Goal: Task Accomplishment & Management: Manage account settings

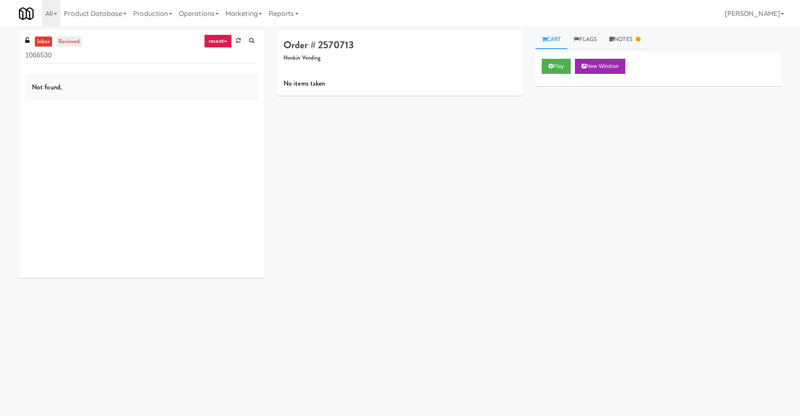
click at [64, 39] on link "reviewed" at bounding box center [69, 42] width 26 height 11
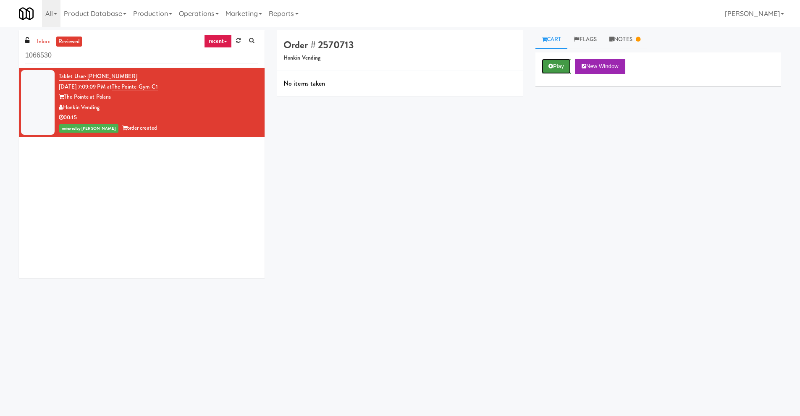
click at [562, 65] on button "Play" at bounding box center [556, 66] width 29 height 15
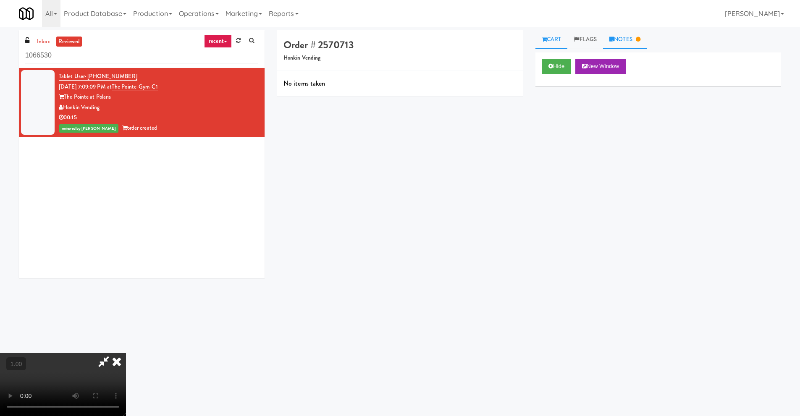
click at [623, 37] on link "Notes" at bounding box center [625, 39] width 44 height 19
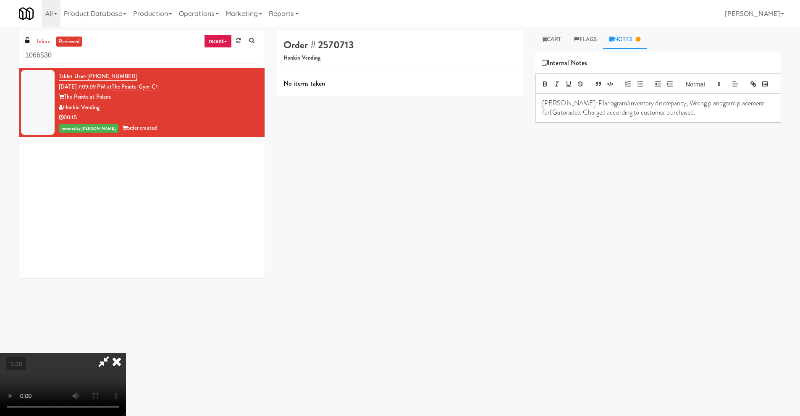
click at [126, 353] on video at bounding box center [63, 384] width 126 height 63
click at [560, 42] on link "Cart" at bounding box center [552, 39] width 32 height 19
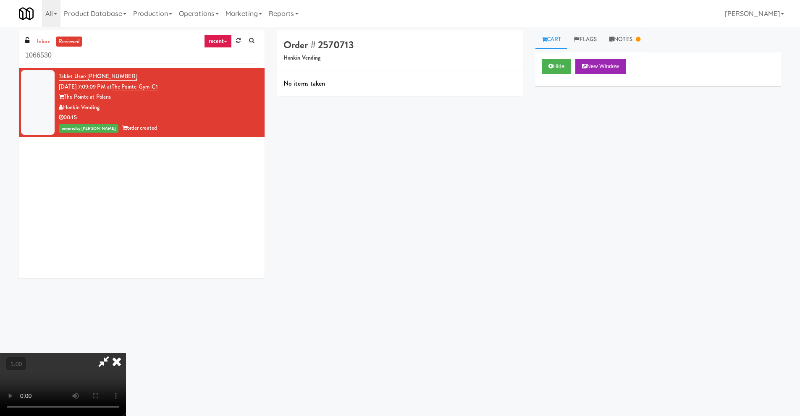
click at [126, 353] on icon at bounding box center [117, 361] width 18 height 17
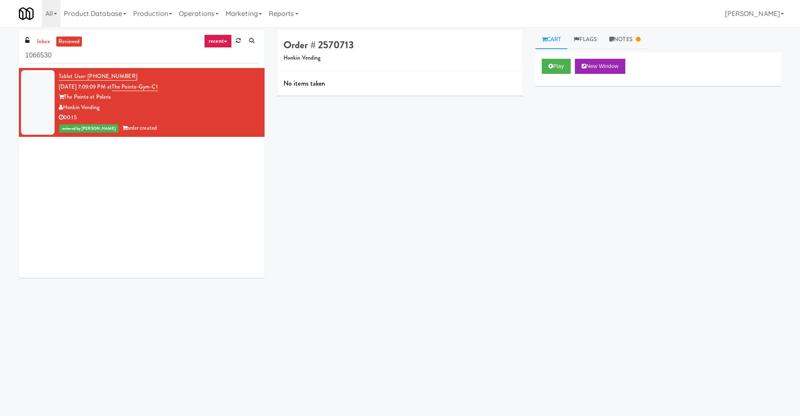
click at [223, 113] on div "00:15" at bounding box center [159, 118] width 200 height 11
click at [551, 65] on icon at bounding box center [551, 65] width 5 height 5
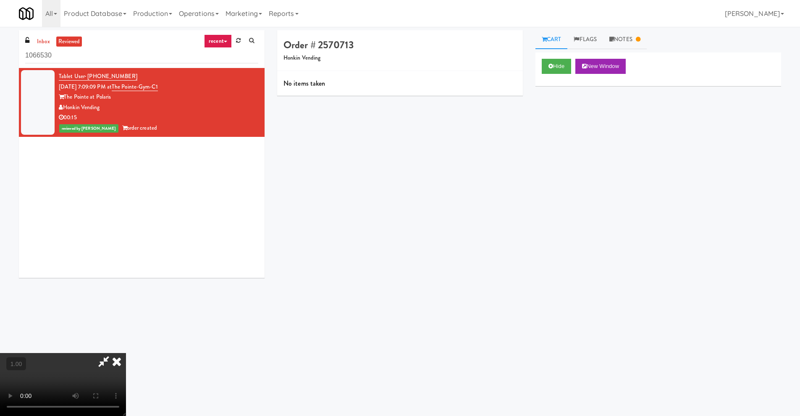
click at [210, 113] on div "00:15" at bounding box center [159, 118] width 200 height 11
click at [126, 353] on icon at bounding box center [117, 361] width 18 height 17
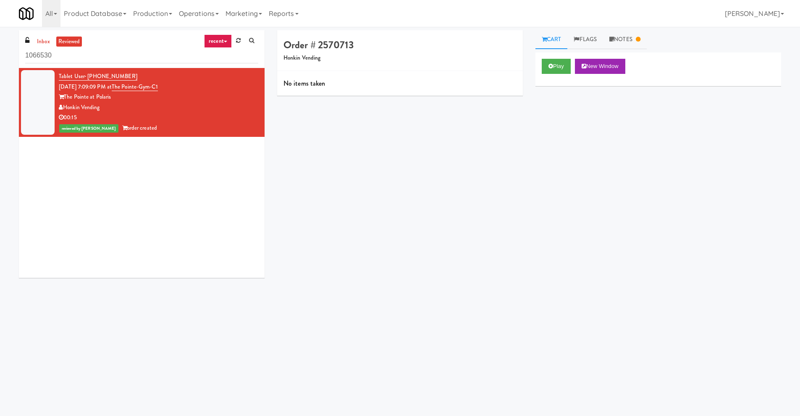
click at [181, 100] on div "The Pointe at Polaris" at bounding box center [159, 97] width 200 height 11
click at [543, 39] on icon at bounding box center [544, 39] width 5 height 5
click at [551, 70] on button "Play" at bounding box center [556, 66] width 29 height 15
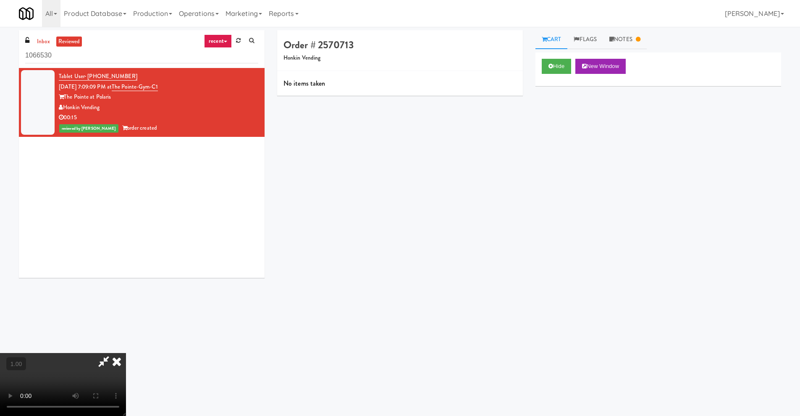
click at [126, 353] on icon at bounding box center [117, 361] width 18 height 17
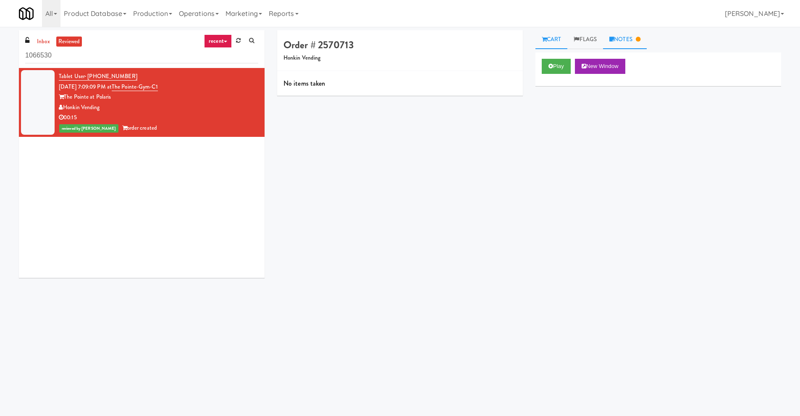
click at [629, 42] on link "Notes" at bounding box center [625, 39] width 44 height 19
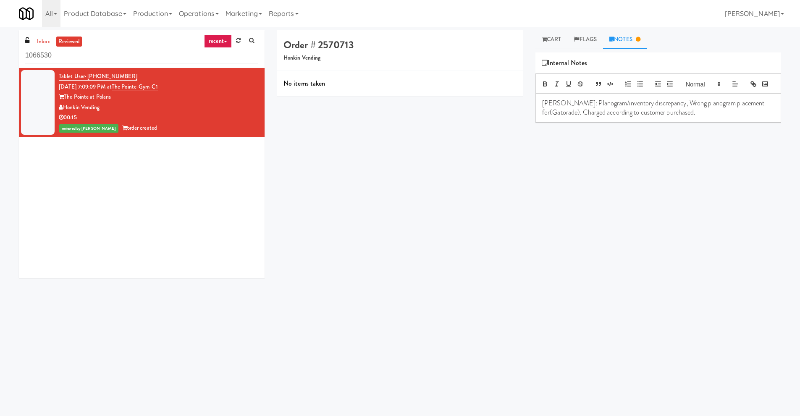
click at [247, 179] on div "Tablet User · (216) 507-3329 [DATE] 7:09:09 PM at [GEOGRAPHIC_DATA]-C1 The Poin…" at bounding box center [142, 173] width 246 height 210
click at [342, 171] on div "Order # 2570713 Honkin Vending No items taken Cart Flags Notes Play New Window …" at bounding box center [529, 198] width 517 height 337
click at [213, 108] on div "Honkin Vending" at bounding box center [159, 108] width 200 height 11
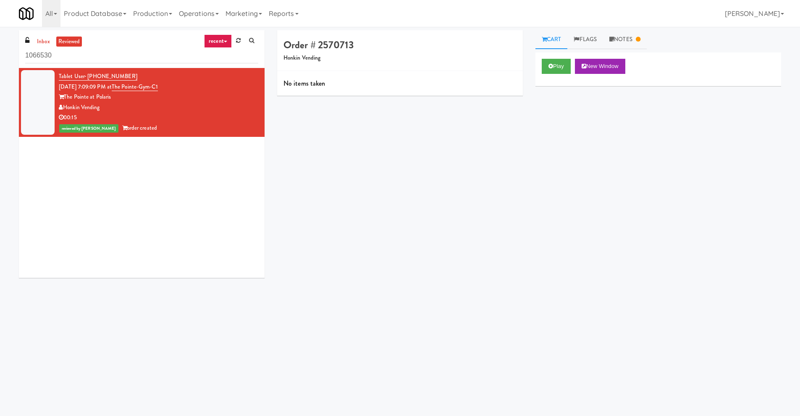
click at [169, 106] on div "Honkin Vending" at bounding box center [159, 108] width 200 height 11
click at [624, 39] on link "Notes" at bounding box center [625, 39] width 44 height 19
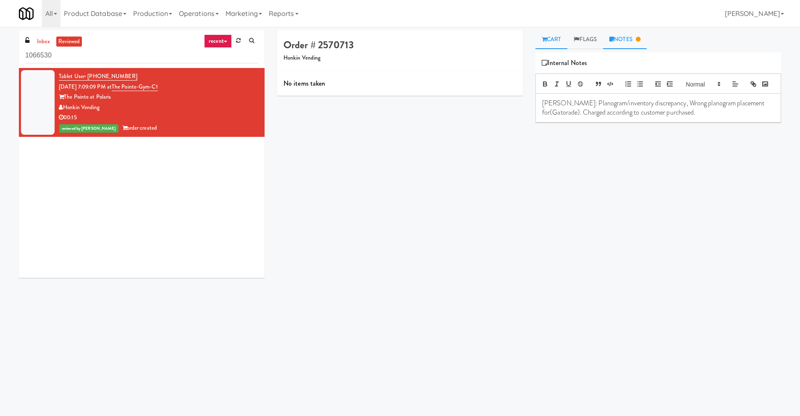
click at [556, 41] on link "Cart" at bounding box center [552, 39] width 32 height 19
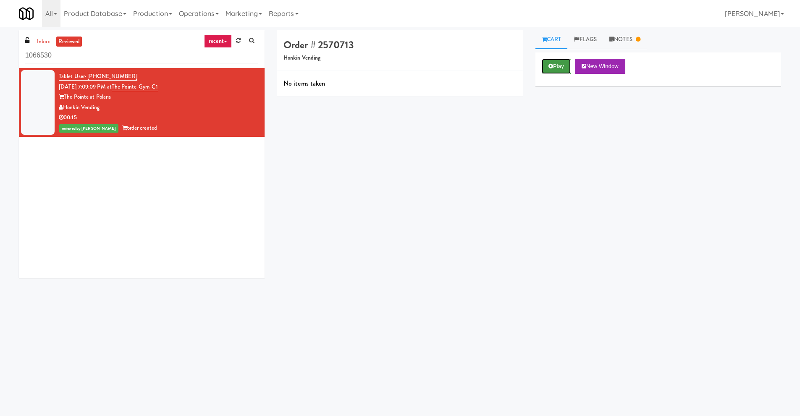
click at [559, 63] on button "Play" at bounding box center [556, 66] width 29 height 15
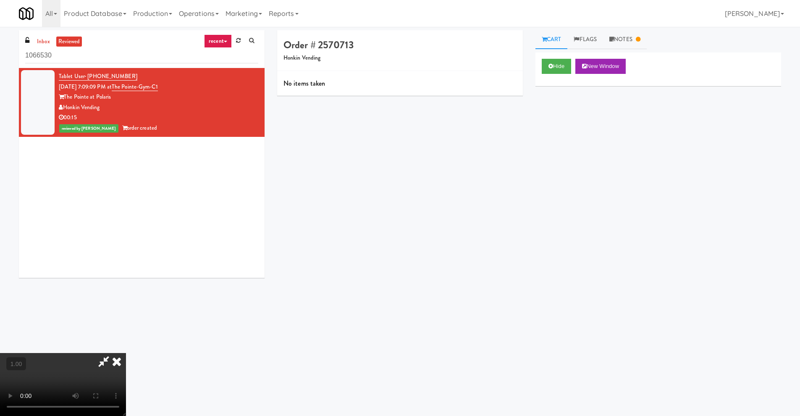
click at [126, 353] on icon at bounding box center [117, 361] width 18 height 17
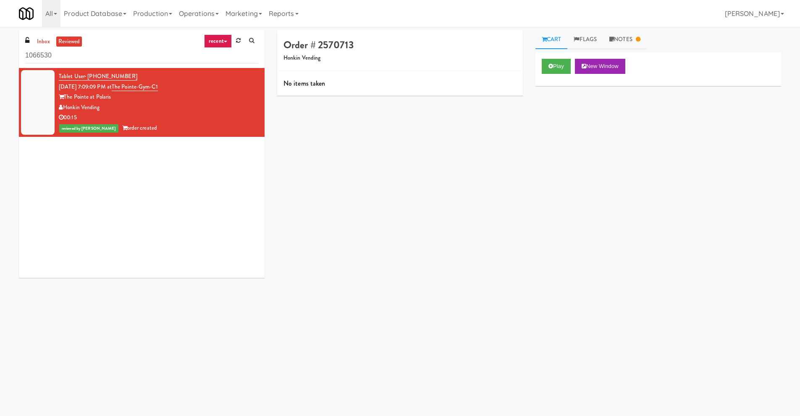
click at [77, 127] on span "reviewed by [PERSON_NAME]" at bounding box center [88, 128] width 59 height 8
click at [137, 129] on span "order created" at bounding box center [139, 128] width 35 height 8
click at [634, 39] on link "Notes" at bounding box center [625, 39] width 44 height 19
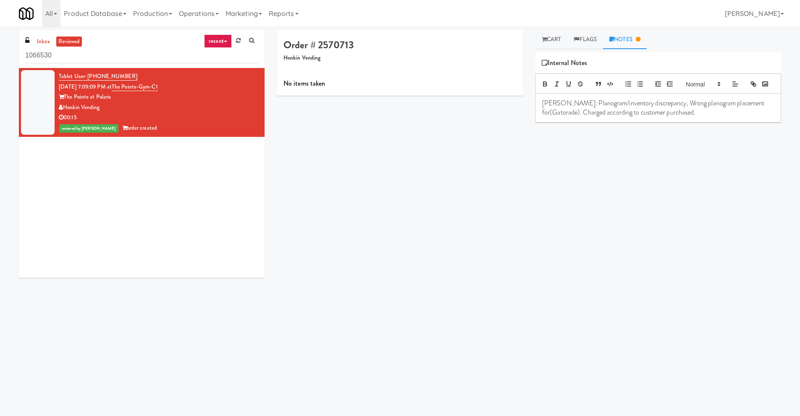
click at [77, 164] on div "Tablet User · (216) 507-3329 [DATE] 7:09:09 PM at [GEOGRAPHIC_DATA]-C1 The Poin…" at bounding box center [142, 173] width 246 height 210
click at [316, 80] on div "No items taken" at bounding box center [400, 83] width 246 height 25
click at [366, 131] on div "Order # 2570713 Honkin Vending No items taken Cart Flags Notes Play New Window …" at bounding box center [529, 198] width 517 height 337
click at [551, 117] on span "(Gatorade)" at bounding box center [565, 113] width 30 height 10
click at [496, 142] on div "Order # 2570713 Honkin Vending No items taken Cart Flags Notes Play New Window …" at bounding box center [529, 198] width 517 height 337
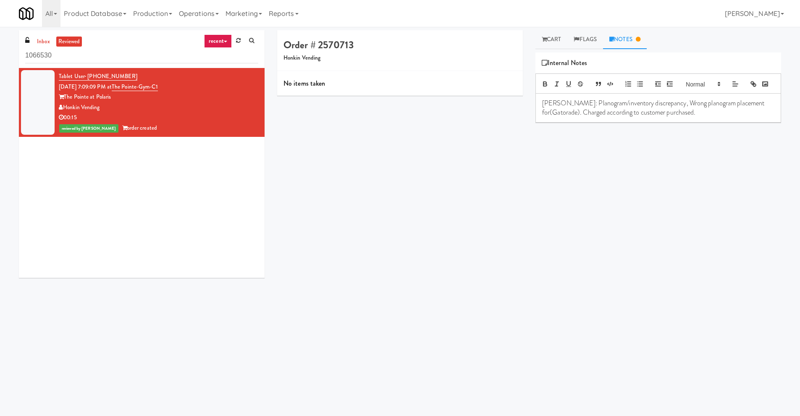
click at [542, 150] on div "Play New Window Primary Flag Clear Flag if unable to determine what was taken o…" at bounding box center [659, 210] width 246 height 315
click at [540, 116] on div "Hannah: Planogram/inventory discrepancy, Wrong planogram placement for (Gatorad…" at bounding box center [658, 108] width 245 height 29
click at [386, 333] on div "Order # 2570713 Honkin Vending No items taken Cart Flags Notes Play New Window …" at bounding box center [529, 198] width 517 height 337
click at [78, 127] on span "reviewed by [PERSON_NAME]" at bounding box center [88, 128] width 59 height 8
click at [321, 175] on div "Order # 2570713 Honkin Vending No items taken Cart Flags Notes Play New Window …" at bounding box center [529, 198] width 517 height 337
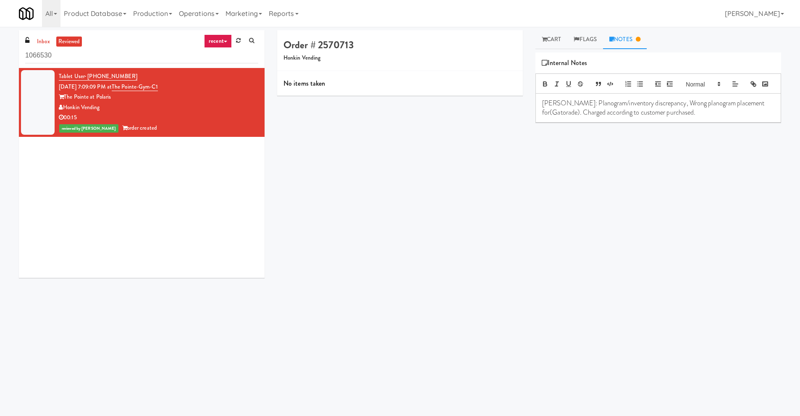
click at [314, 62] on div "Order # 2570713 Honkin Vending" at bounding box center [400, 50] width 246 height 41
click at [316, 53] on div "Order # 2570713 Honkin Vending" at bounding box center [400, 50] width 246 height 41
click at [372, 149] on div "Order # 2570713 Honkin Vending No items taken Cart Flags Notes Play New Window …" at bounding box center [529, 198] width 517 height 337
click at [533, 173] on div "Cart Flags Notes Play New Window Primary Flag Clear Flag if unable to determine…" at bounding box center [658, 198] width 258 height 337
click at [571, 117] on span "(Gatorade)" at bounding box center [565, 113] width 30 height 10
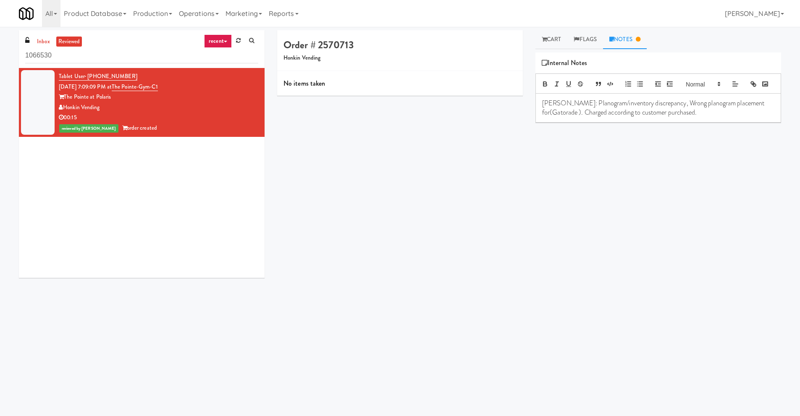
click at [493, 223] on div "Order # 2570713 Honkin Vending No items taken Cart Flags Notes Play New Window …" at bounding box center [529, 198] width 517 height 337
click at [571, 117] on span "(Gatorade )" at bounding box center [566, 113] width 32 height 10
click at [461, 240] on div "Order # 2570713 Honkin Vending No items taken Cart Flags Notes Play New Window …" at bounding box center [529, 198] width 517 height 337
click at [569, 117] on span "(Gatorade)" at bounding box center [565, 113] width 30 height 10
paste div
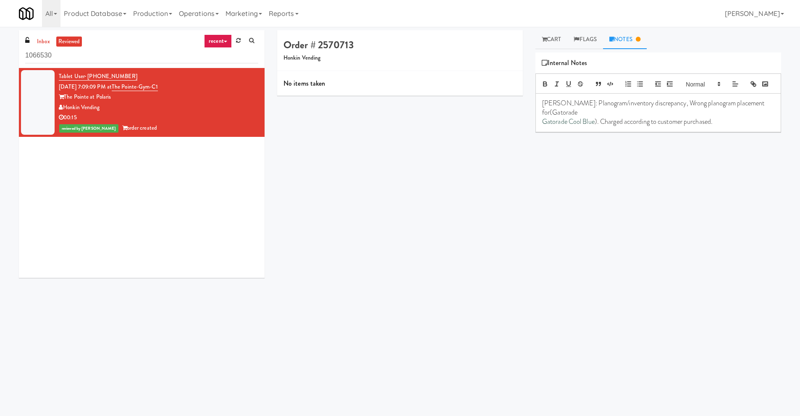
click at [571, 126] on span "Gatorade Cool Blue" at bounding box center [568, 122] width 53 height 10
click at [559, 188] on div "Play New Window Primary Flag Clear Flag if unable to determine what was taken o…" at bounding box center [659, 210] width 246 height 315
click at [558, 36] on link "Cart" at bounding box center [552, 39] width 32 height 19
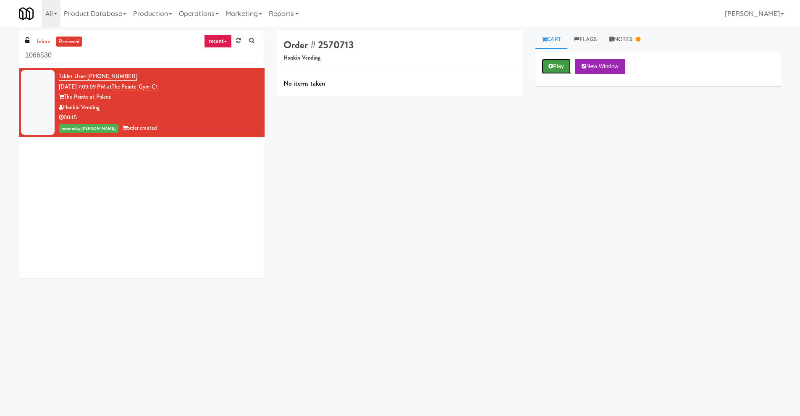
click at [552, 69] on button "Play" at bounding box center [556, 66] width 29 height 15
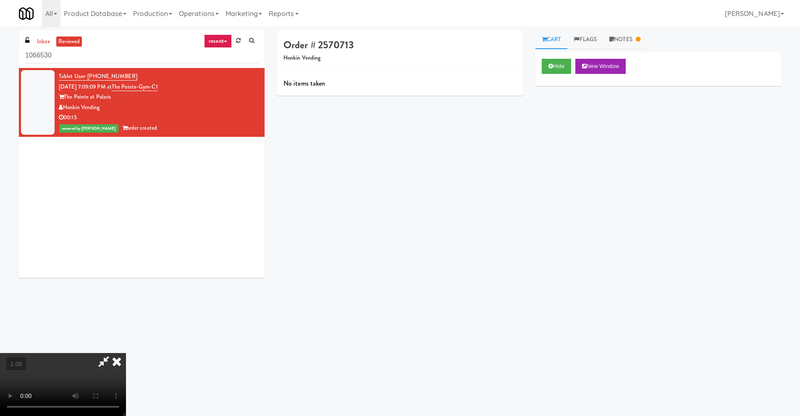
click at [126, 353] on icon at bounding box center [117, 361] width 18 height 17
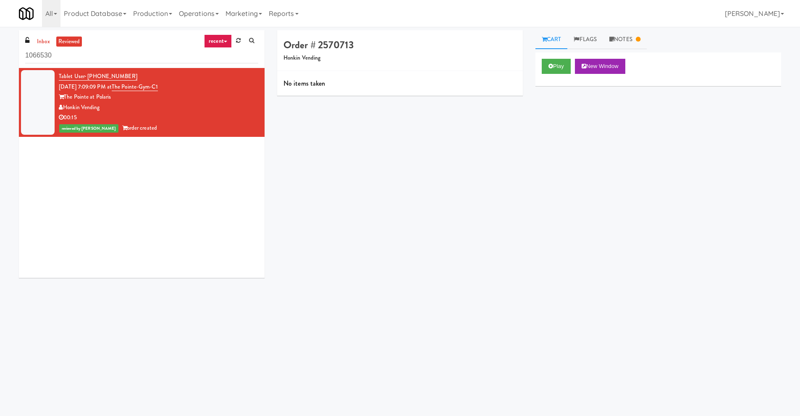
click at [364, 205] on div "Order # 2570713 Honkin Vending No items taken Cart Flags Notes Play New Window …" at bounding box center [529, 198] width 517 height 337
click at [631, 45] on link "Notes" at bounding box center [625, 39] width 44 height 19
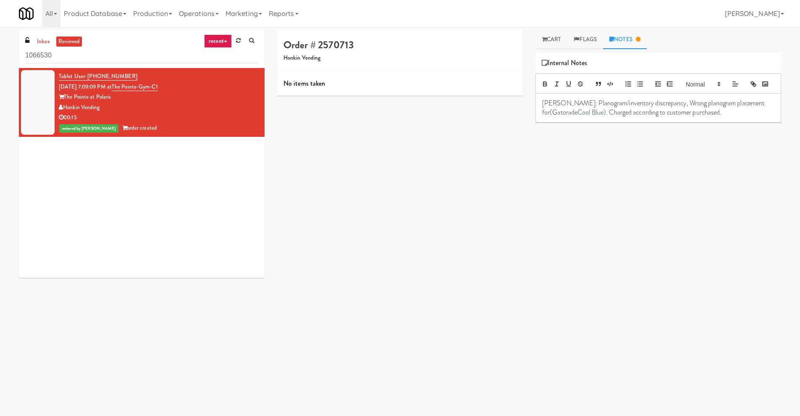
click at [577, 186] on div "Play New Window Primary Flag Clear Flag if unable to determine what was taken o…" at bounding box center [659, 210] width 246 height 315
click at [739, 118] on p "[PERSON_NAME]: Planogram/inventory discrepancy, Wrong planogram placement for (…" at bounding box center [658, 108] width 232 height 19
click at [285, 191] on div "Order # 2570713 Honkin Vending No items taken Cart Flags Notes Play New Window …" at bounding box center [529, 198] width 517 height 337
click at [131, 129] on span "order created" at bounding box center [139, 128] width 35 height 8
click at [165, 106] on div "Honkin Vending" at bounding box center [159, 108] width 200 height 11
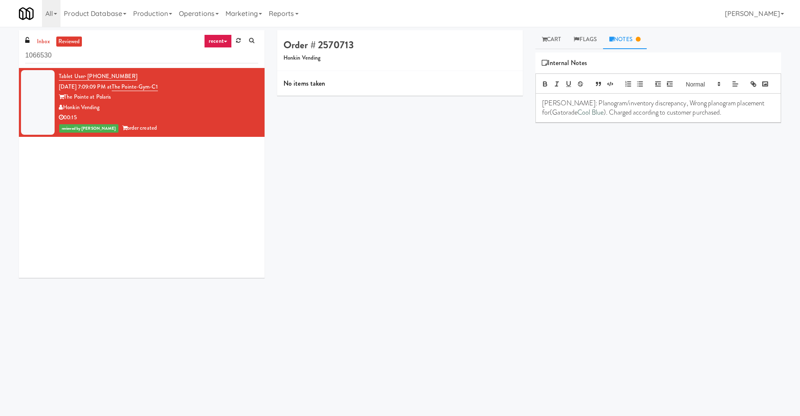
click at [88, 115] on div "00:15" at bounding box center [159, 118] width 200 height 11
click at [112, 84] on span "[DATE] 7:09:09 PM at" at bounding box center [85, 87] width 53 height 8
click at [191, 100] on div "The Pointe at Polaris" at bounding box center [159, 97] width 200 height 11
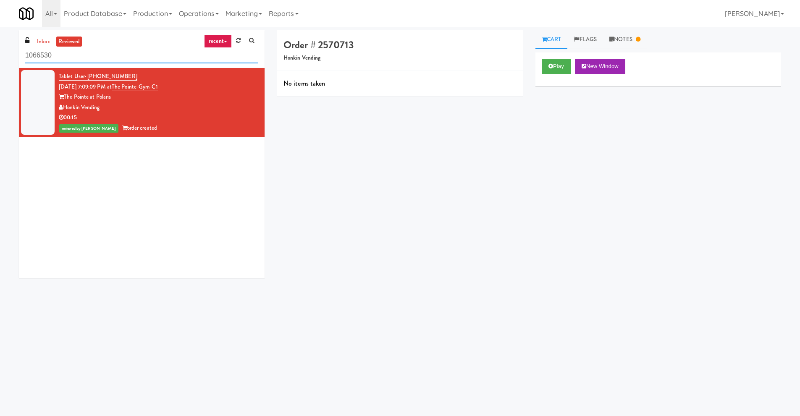
drag, startPoint x: 63, startPoint y: 53, endPoint x: 0, endPoint y: 47, distance: 62.8
click at [0, 47] on div "inbox reviewed recent all unclear take inventory issue suspicious failed recent…" at bounding box center [400, 198] width 800 height 337
paste input "CYKEL - Combo - Right"
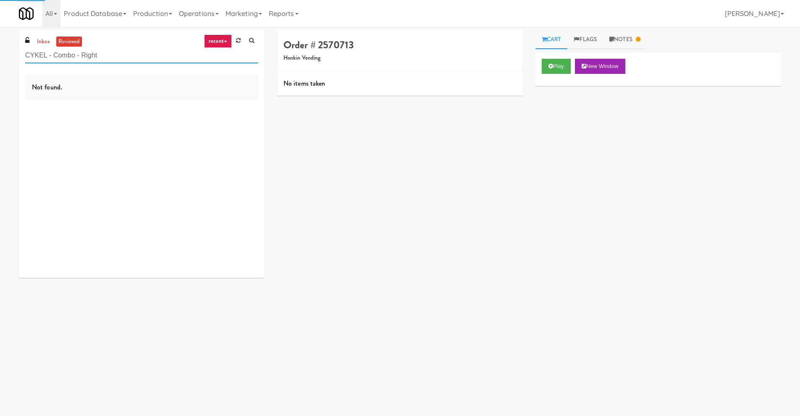
drag, startPoint x: 107, startPoint y: 56, endPoint x: 0, endPoint y: 34, distance: 109.4
click at [0, 34] on div "inbox reviewed recent all unclear take inventory issue suspicious failed recent…" at bounding box center [400, 198] width 800 height 337
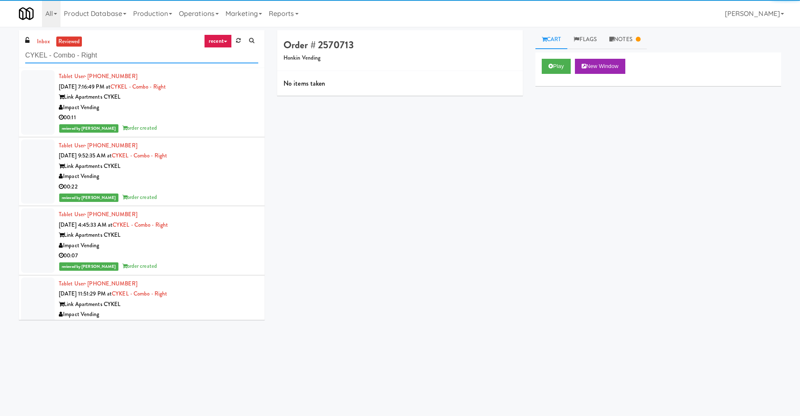
paste input "444 Social Side Lobby"
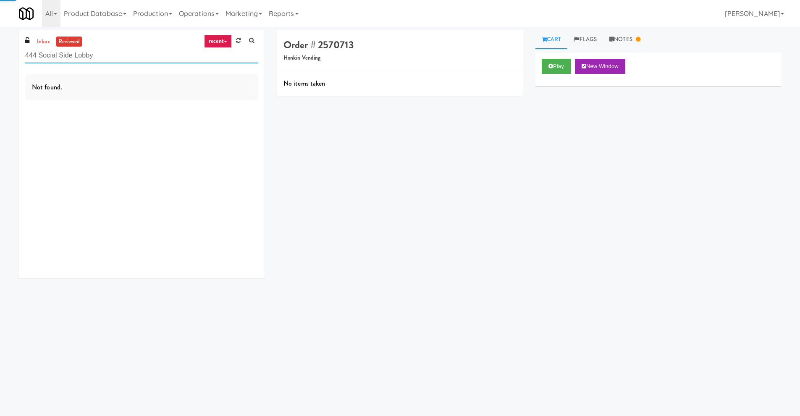
drag, startPoint x: 118, startPoint y: 55, endPoint x: 0, endPoint y: 19, distance: 122.8
click at [0, 27] on body "Okay Okay Select date: previous 2025-Sep next Su Mo Tu We Th Fr Sa 31 1 2 3 4 5…" at bounding box center [400, 235] width 800 height 416
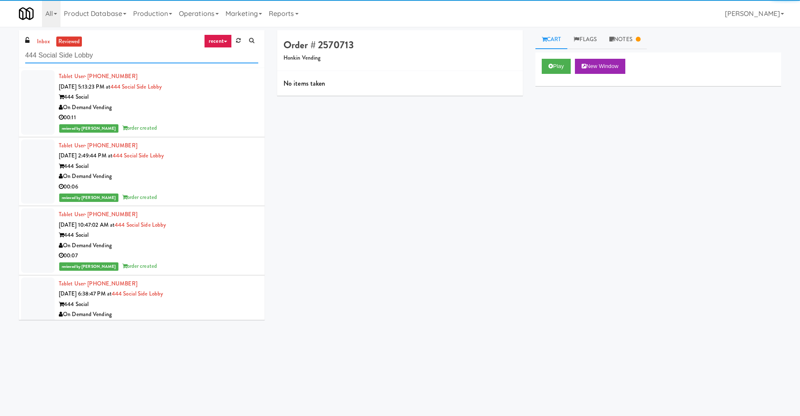
paste input "Pantry Field One!"
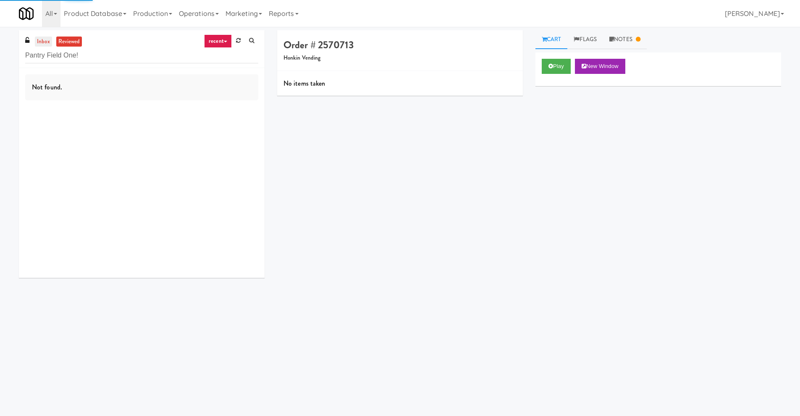
click at [46, 42] on link "inbox" at bounding box center [43, 42] width 17 height 11
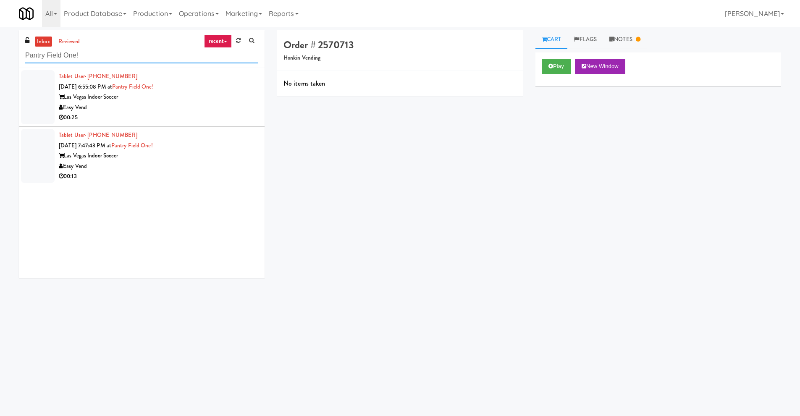
drag, startPoint x: 84, startPoint y: 56, endPoint x: 0, endPoint y: 61, distance: 84.6
click at [0, 61] on div "inbox reviewed recent all unclear take inventory issue suspicious failed recent…" at bounding box center [400, 198] width 800 height 337
paste input "CYKEL - Combo - Right"
type input "CYKEL - Combo - Right"
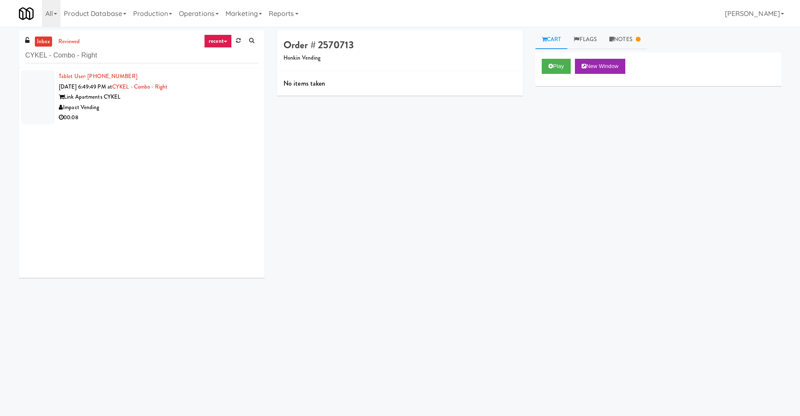
click at [146, 117] on div "00:08" at bounding box center [159, 118] width 200 height 11
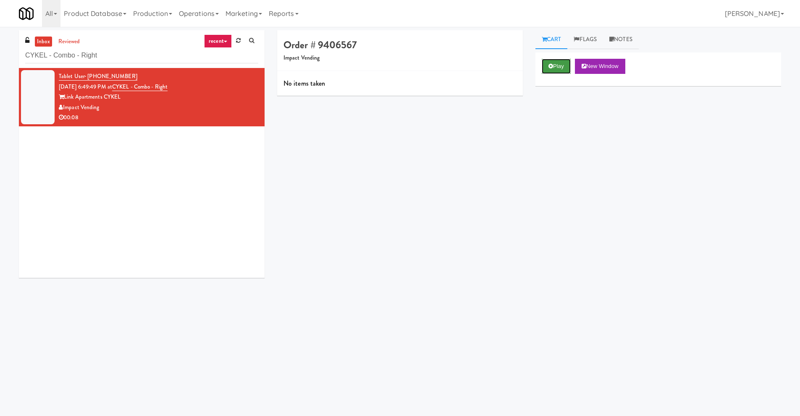
click at [553, 68] on icon at bounding box center [551, 65] width 5 height 5
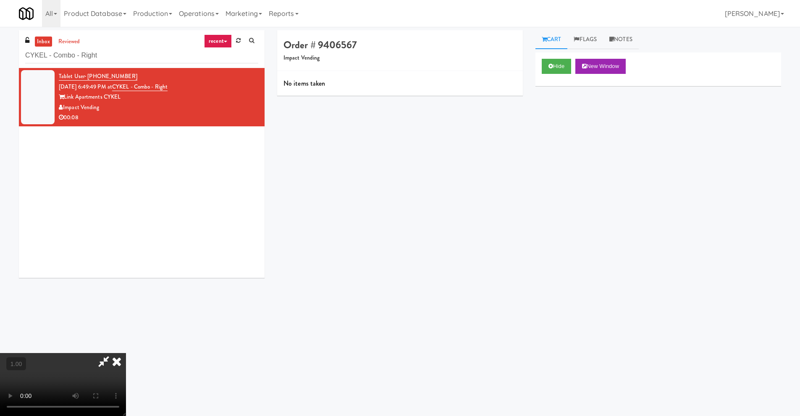
click at [126, 353] on icon at bounding box center [117, 361] width 18 height 17
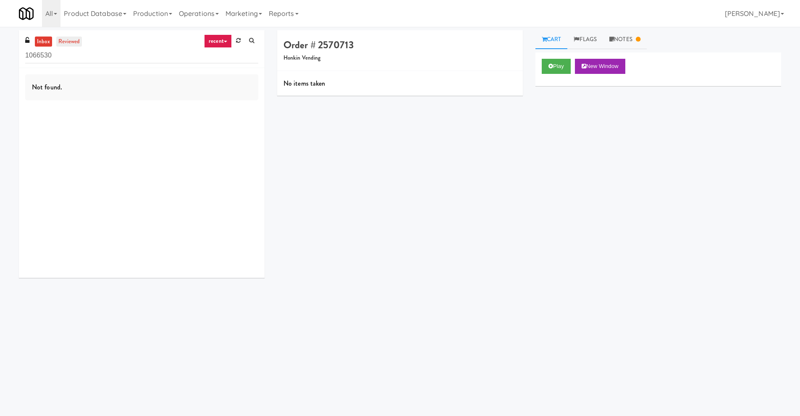
click at [64, 42] on link "reviewed" at bounding box center [69, 42] width 26 height 11
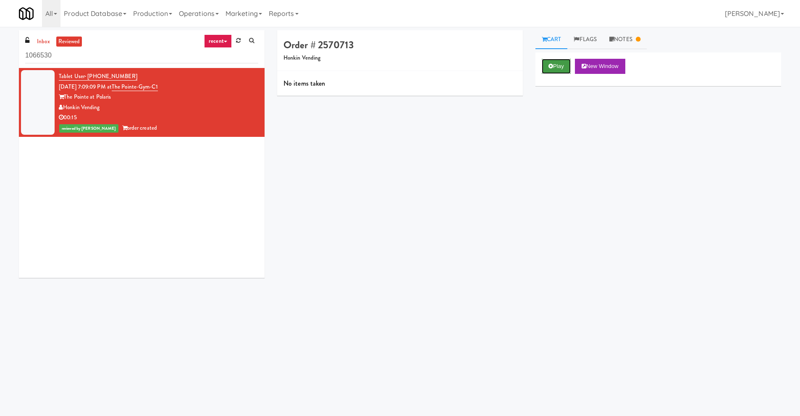
click at [553, 65] on icon at bounding box center [551, 65] width 5 height 5
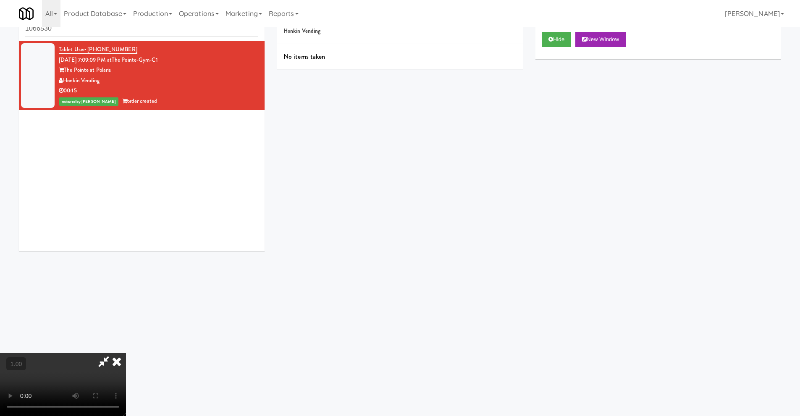
click at [126, 353] on icon at bounding box center [117, 361] width 18 height 17
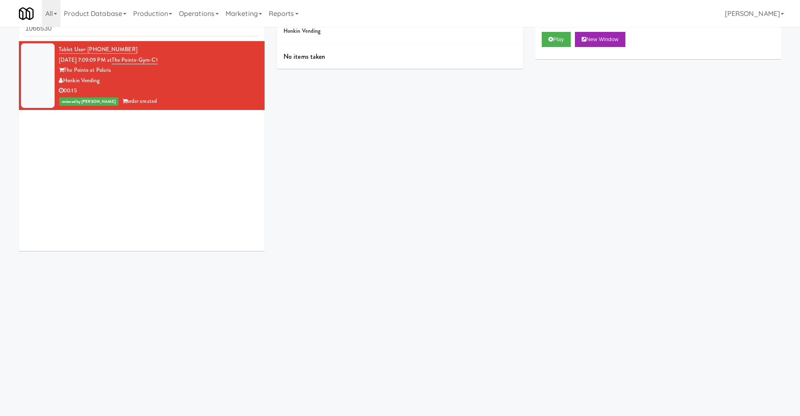
click at [440, 149] on div "Order # 2570713 Honkin Vending No items taken Cart Flags Notes Play New Window …" at bounding box center [529, 171] width 517 height 337
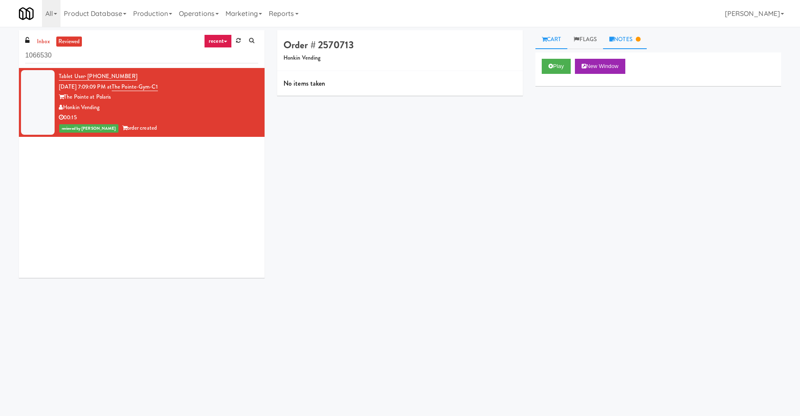
click at [626, 40] on link "Notes" at bounding box center [625, 39] width 44 height 19
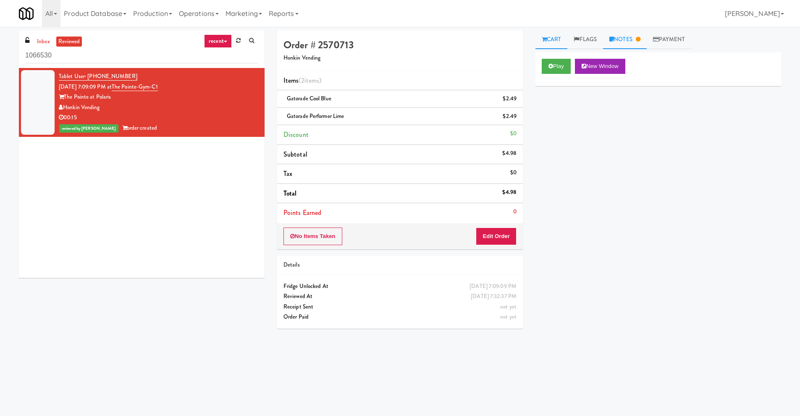
click at [640, 37] on icon at bounding box center [638, 39] width 5 height 5
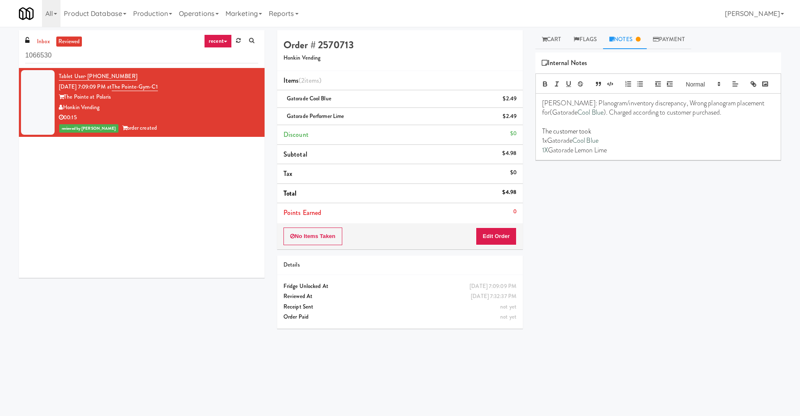
click at [737, 285] on div "Play New Window Primary Flag Clear Flag if unable to determine what was taken o…" at bounding box center [659, 210] width 246 height 315
drag, startPoint x: 187, startPoint y: 81, endPoint x: 146, endPoint y: 88, distance: 41.4
click at [146, 88] on div "Tablet User · (216) 507-3329 [DATE] 7:09:09 PM at [GEOGRAPHIC_DATA]-C1 The Poin…" at bounding box center [159, 102] width 200 height 62
click at [185, 194] on div "Tablet User · (216) 507-3329 [DATE] 7:09:09 PM at [GEOGRAPHIC_DATA]-C1 The Poin…" at bounding box center [142, 173] width 246 height 210
drag, startPoint x: 174, startPoint y: 87, endPoint x: 126, endPoint y: 91, distance: 48.1
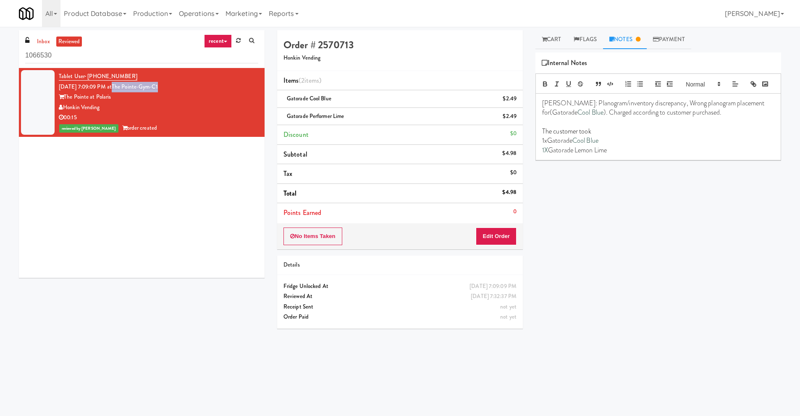
click at [126, 91] on div "Tablet User · (216) 507-3329 [DATE] 7:09:09 PM at [GEOGRAPHIC_DATA]-C1 The Poin…" at bounding box center [159, 102] width 200 height 62
copy link "The Pointe-Gym-C1"
click at [553, 41] on link "Cart" at bounding box center [552, 39] width 32 height 19
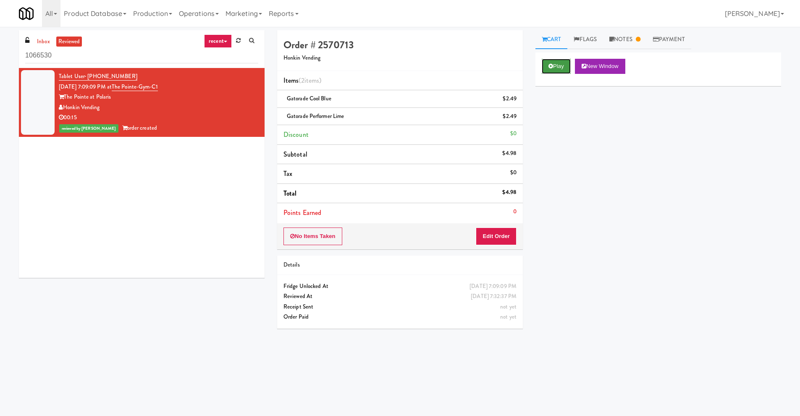
click at [550, 65] on icon at bounding box center [551, 65] width 5 height 5
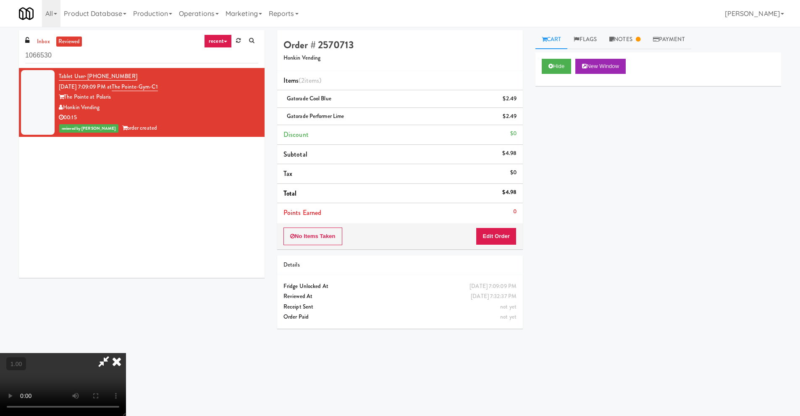
click at [126, 353] on video at bounding box center [63, 384] width 126 height 63
click at [126, 353] on icon at bounding box center [117, 361] width 18 height 17
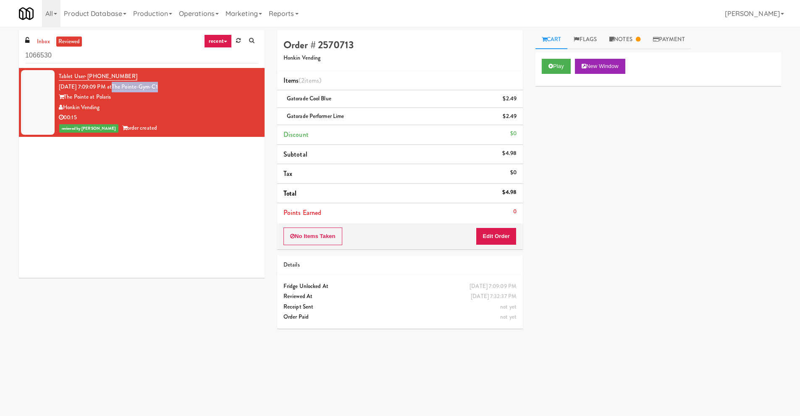
drag, startPoint x: 175, startPoint y: 83, endPoint x: 126, endPoint y: 91, distance: 49.7
click at [126, 91] on div "Tablet User · (216) 507-3329 [DATE] 7:09:09 PM at [GEOGRAPHIC_DATA]-C1 The Poin…" at bounding box center [159, 102] width 200 height 62
copy link "The Pointe-Gym-C1"
click at [624, 41] on link "Notes" at bounding box center [625, 39] width 44 height 19
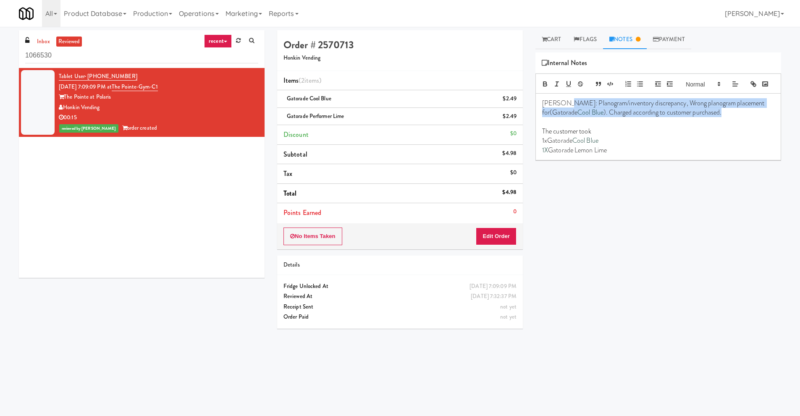
drag, startPoint x: 568, startPoint y: 115, endPoint x: 724, endPoint y: 128, distance: 156.4
click at [724, 118] on p "[PERSON_NAME]: Planogram/inventory discrepancy, Wrong planogram placement for (…" at bounding box center [658, 108] width 232 height 19
copy p "Planogram/inventory discrepancy, Wrong planogram placement for (Gatorade Cool B…"
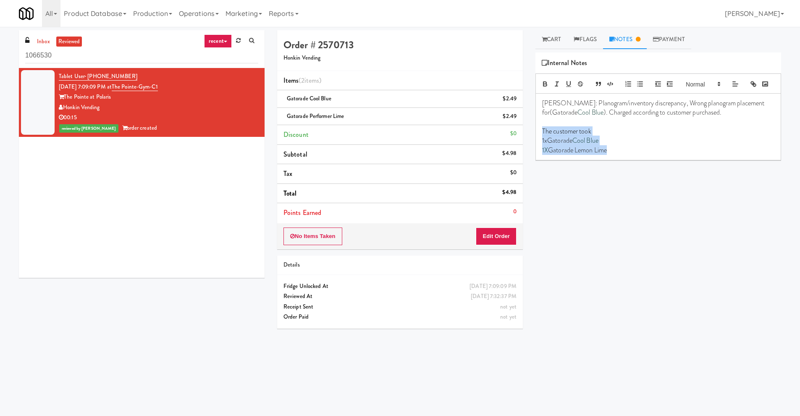
drag, startPoint x: 543, startPoint y: 141, endPoint x: 621, endPoint y: 165, distance: 81.2
click at [621, 160] on div "[PERSON_NAME]: Planogram/inventory discrepancy, Wrong planogram placement for (…" at bounding box center [658, 127] width 245 height 66
copy div "The customer took 1x Gatorade Cool Blue 1X Gatorade Lemon Lime"
drag, startPoint x: 176, startPoint y: 84, endPoint x: 126, endPoint y: 87, distance: 49.7
click at [126, 87] on div "Tablet User · (216) 507-3329 [DATE] 7:09:09 PM at [GEOGRAPHIC_DATA]-C1 The Poin…" at bounding box center [159, 102] width 200 height 62
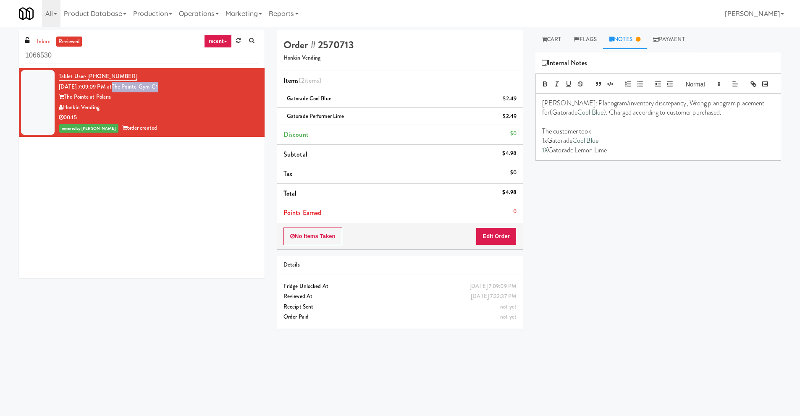
copy link "The Pointe-Gym-C1"
click at [569, 115] on span "[PERSON_NAME]: Planogram/inventory discrepancy, Wrong planogram placement for" at bounding box center [654, 107] width 224 height 19
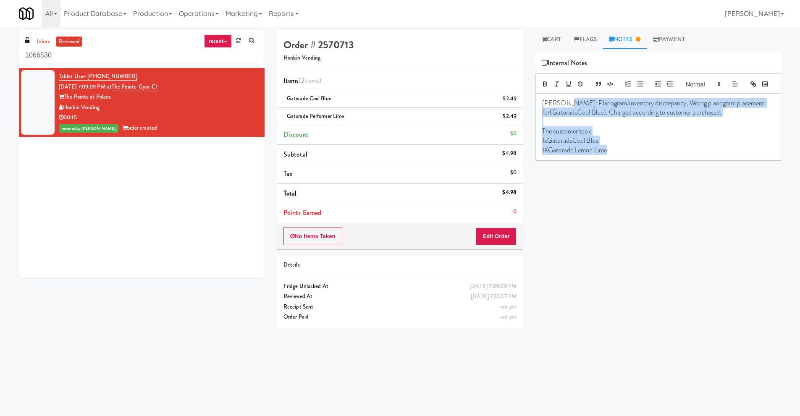
drag, startPoint x: 569, startPoint y: 115, endPoint x: 654, endPoint y: 163, distance: 98.2
click at [654, 160] on div "[PERSON_NAME]: Planogram/inventory discrepancy, Wrong planogram placement for (…" at bounding box center [658, 127] width 245 height 66
copy div "Planogram/inventory discrepancy, Wrong planogram placement for (Gatorade Cool B…"
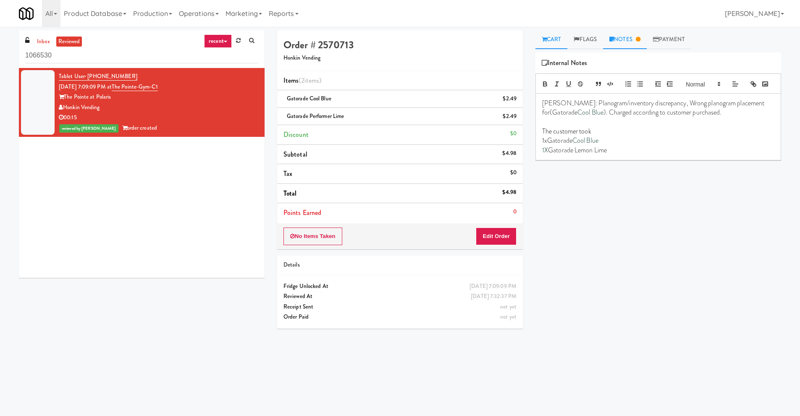
click at [553, 41] on link "Cart" at bounding box center [552, 39] width 32 height 19
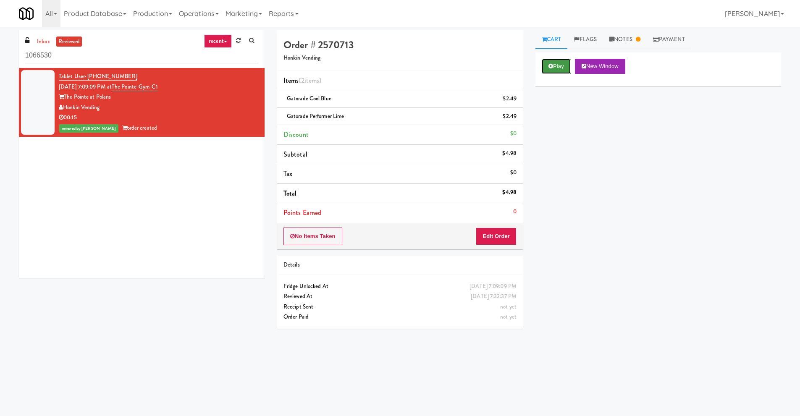
click at [555, 72] on button "Play" at bounding box center [556, 66] width 29 height 15
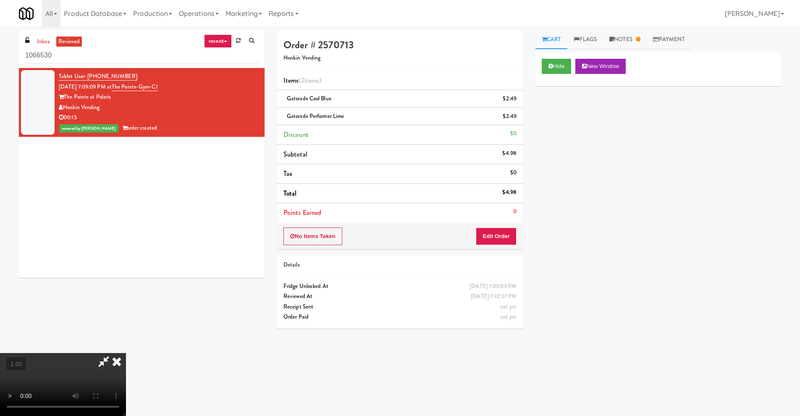
click at [126, 353] on video at bounding box center [63, 384] width 126 height 63
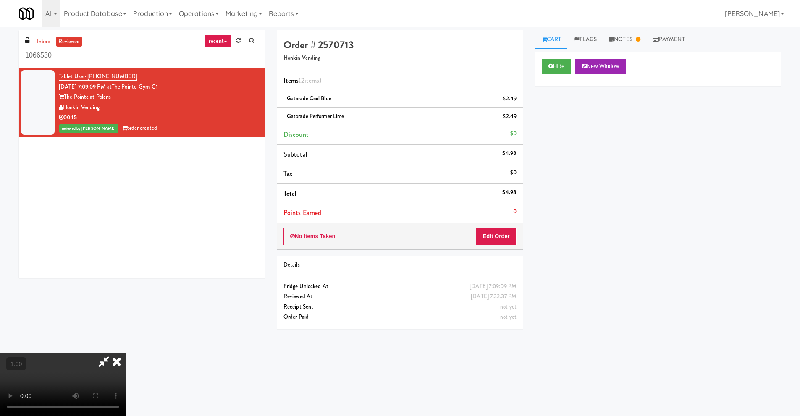
click at [126, 353] on video at bounding box center [63, 384] width 126 height 63
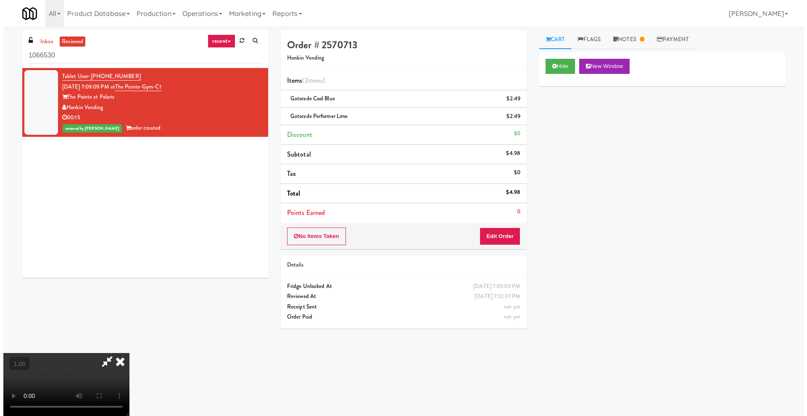
scroll to position [0, 0]
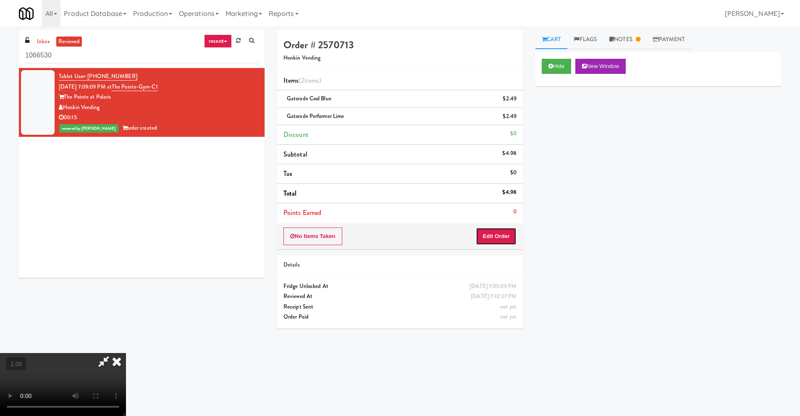
click at [507, 241] on button "Edit Order" at bounding box center [496, 237] width 41 height 18
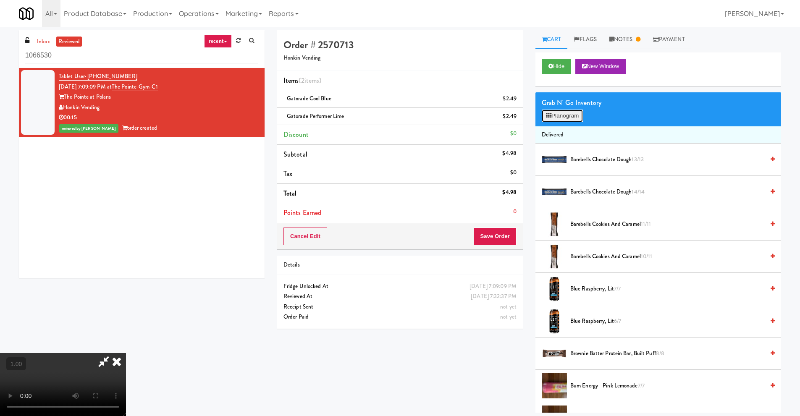
click at [569, 118] on button "Planogram" at bounding box center [562, 116] width 41 height 13
